Goal: Find specific page/section: Find specific page/section

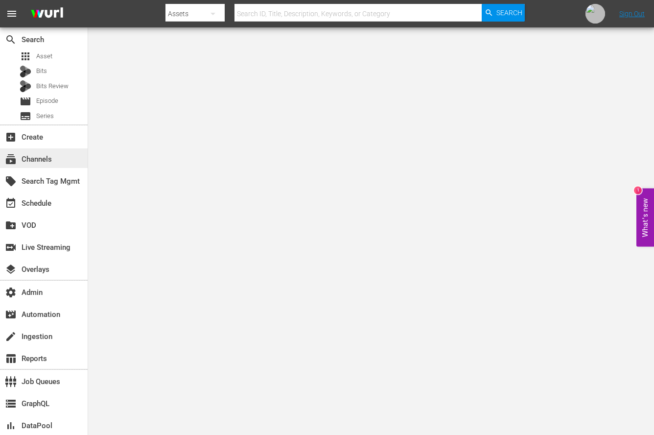
click at [36, 158] on div "subscriptions Channels" at bounding box center [27, 157] width 55 height 9
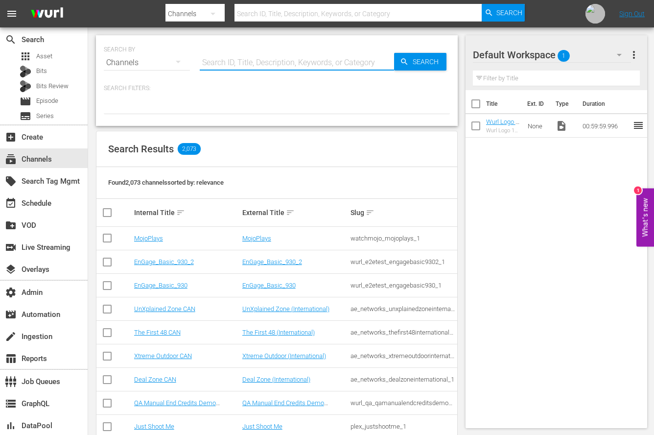
click at [274, 52] on input "text" at bounding box center [297, 62] width 194 height 23
paste input "gsn_cinevault_70s_1"
type input "gsn_cinevault_70s_1"
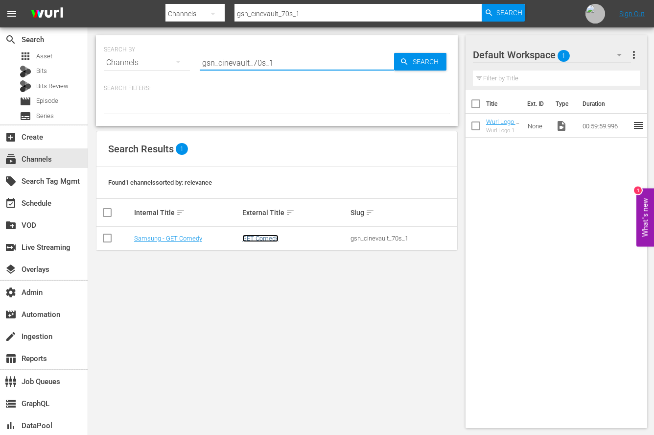
click at [252, 236] on link "GET Comedy" at bounding box center [260, 237] width 36 height 7
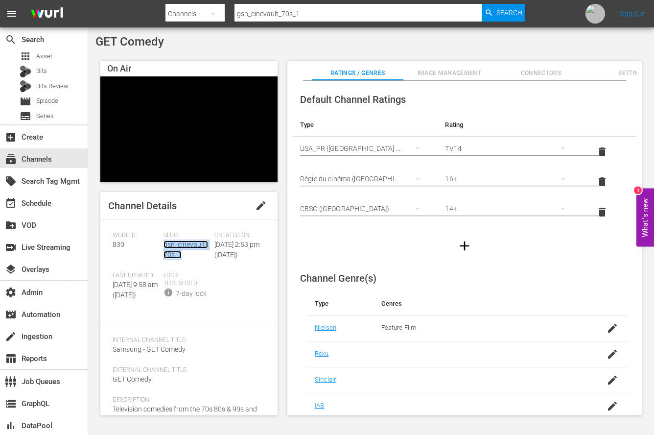
click at [176, 248] on link "gsn_cinevault_70s_1" at bounding box center [186, 249] width 45 height 18
